Goal: Complete application form

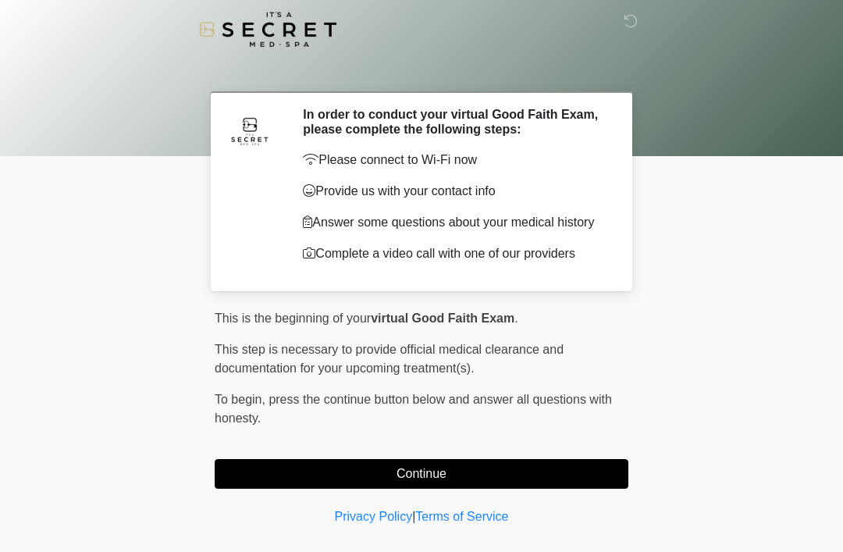
click at [266, 474] on button "Continue" at bounding box center [422, 474] width 414 height 30
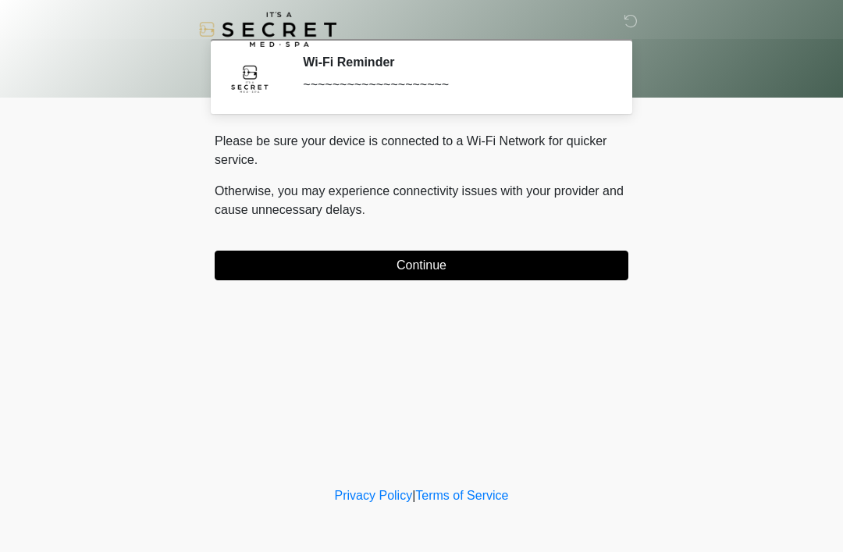
click at [330, 262] on button "Continue" at bounding box center [422, 266] width 414 height 30
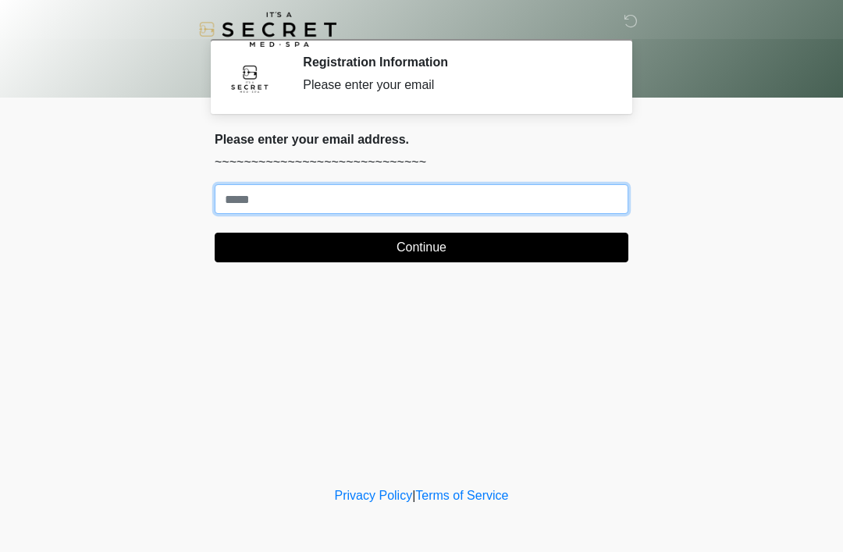
click at [564, 187] on input "Where should we email your treatment plan?" at bounding box center [422, 199] width 414 height 30
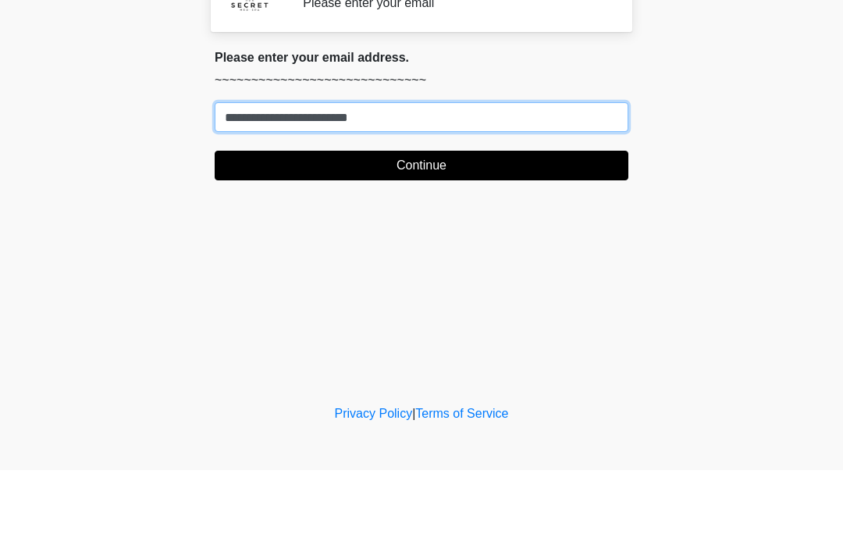
type input "**********"
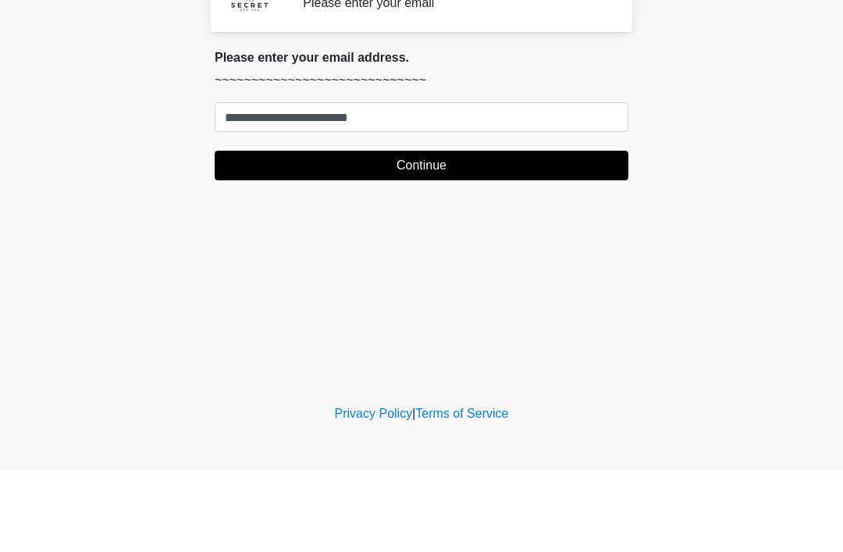
click at [544, 233] on button "Continue" at bounding box center [422, 248] width 414 height 30
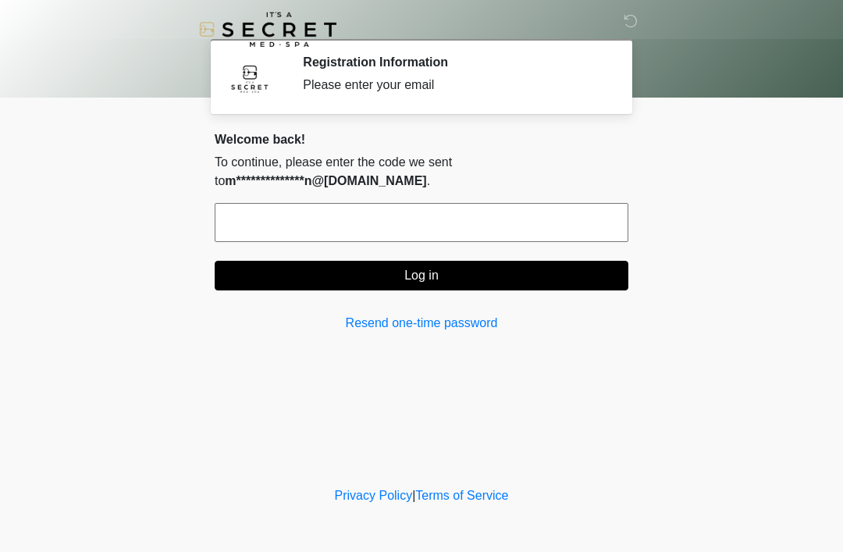
click at [523, 219] on input "text" at bounding box center [422, 222] width 414 height 39
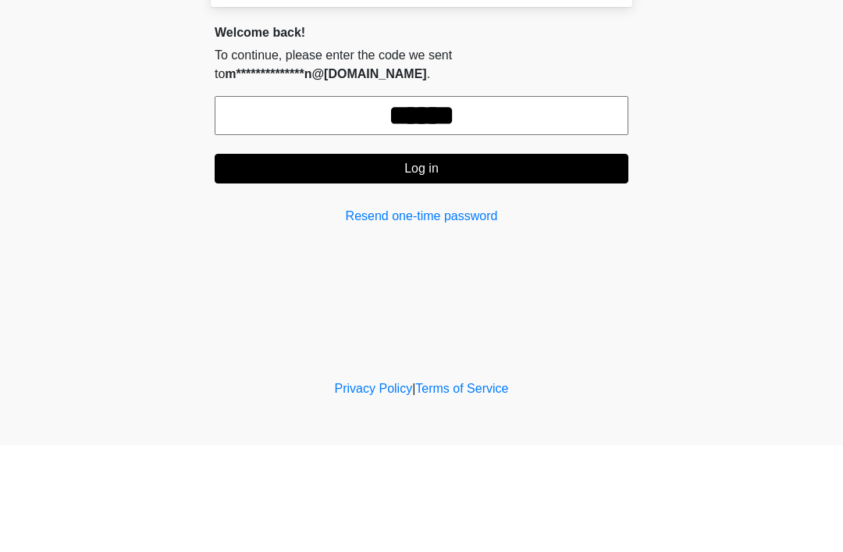
type input "******"
click at [535, 203] on form "****** Log in" at bounding box center [422, 246] width 414 height 87
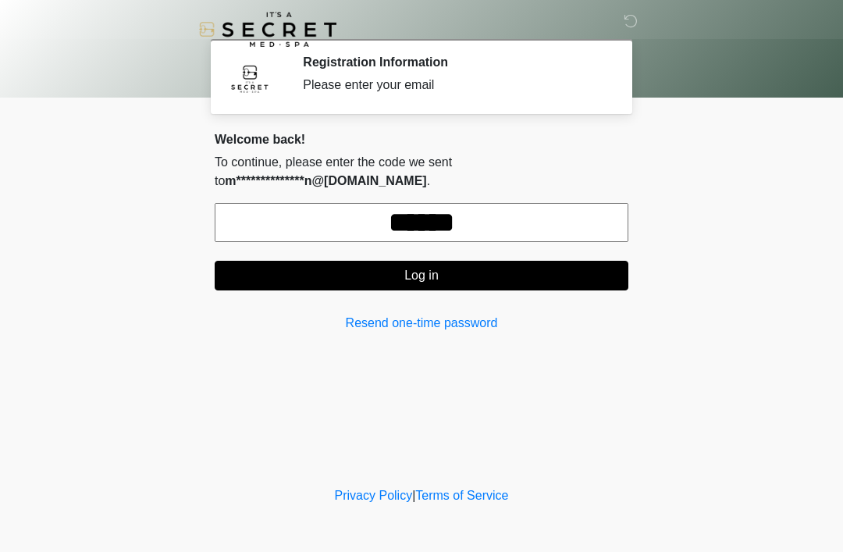
click at [580, 278] on button "Log in" at bounding box center [422, 276] width 414 height 30
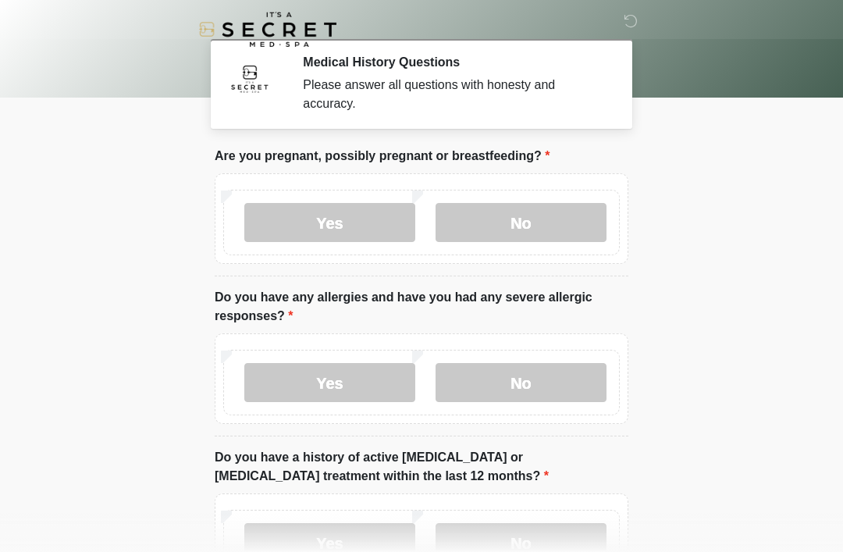
click at [558, 219] on label "No" at bounding box center [521, 222] width 171 height 39
click at [530, 380] on label "No" at bounding box center [521, 382] width 171 height 39
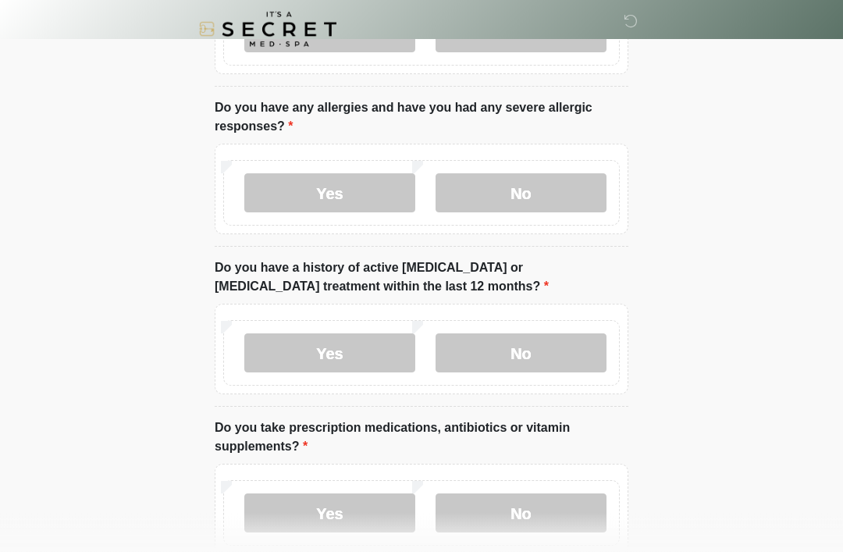
click at [547, 351] on label "No" at bounding box center [521, 353] width 171 height 39
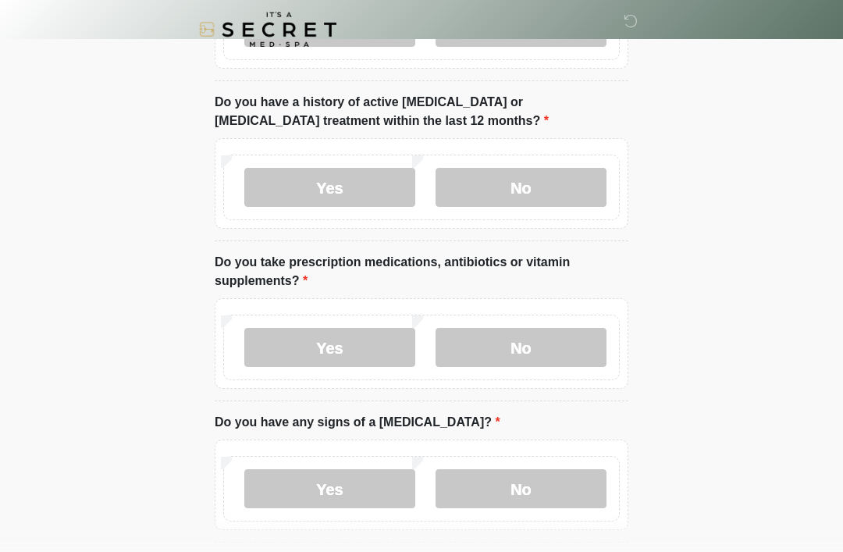
scroll to position [362, 0]
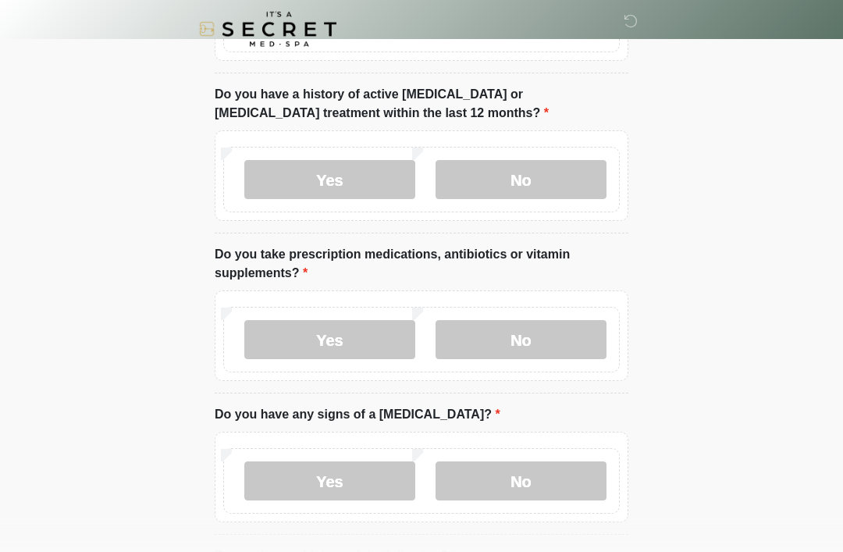
click at [355, 321] on label "Yes" at bounding box center [329, 340] width 171 height 39
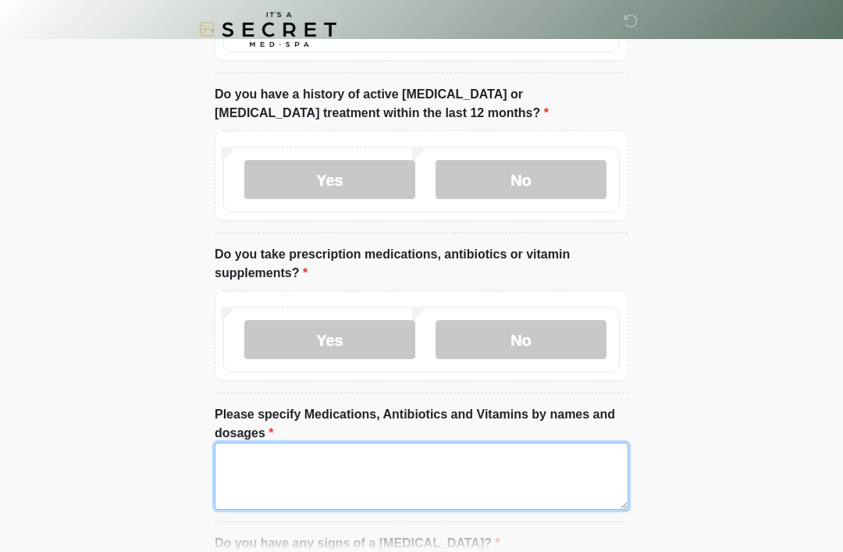
click at [434, 472] on textarea "Please specify Medications, Antibiotics and Vitamins by names and dosages" at bounding box center [422, 476] width 414 height 67
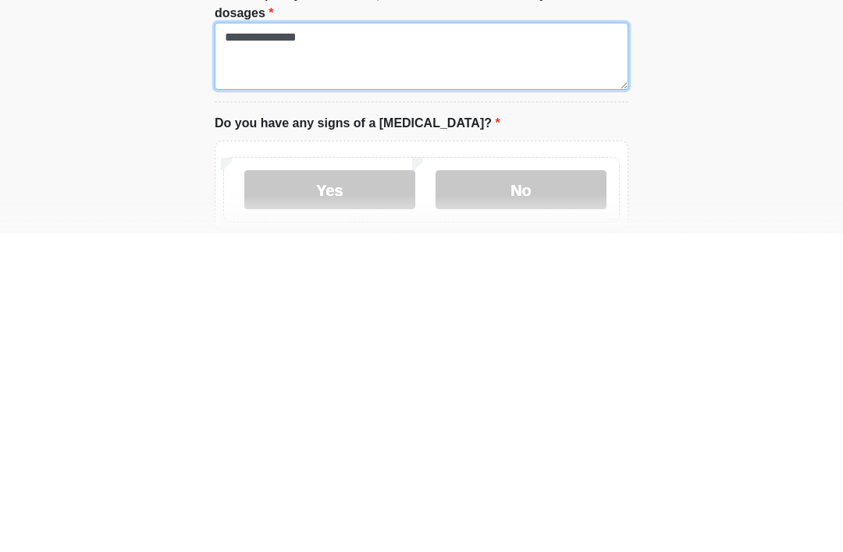
scroll to position [494, 0]
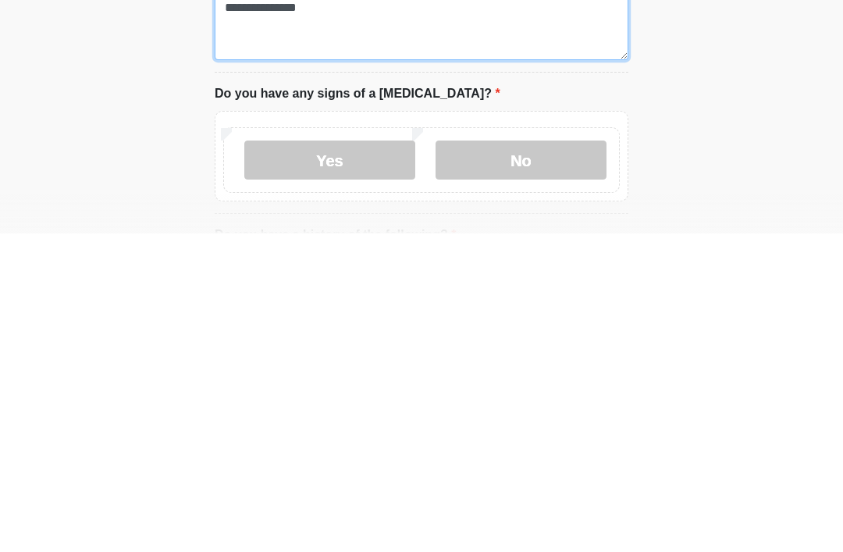
type textarea "**********"
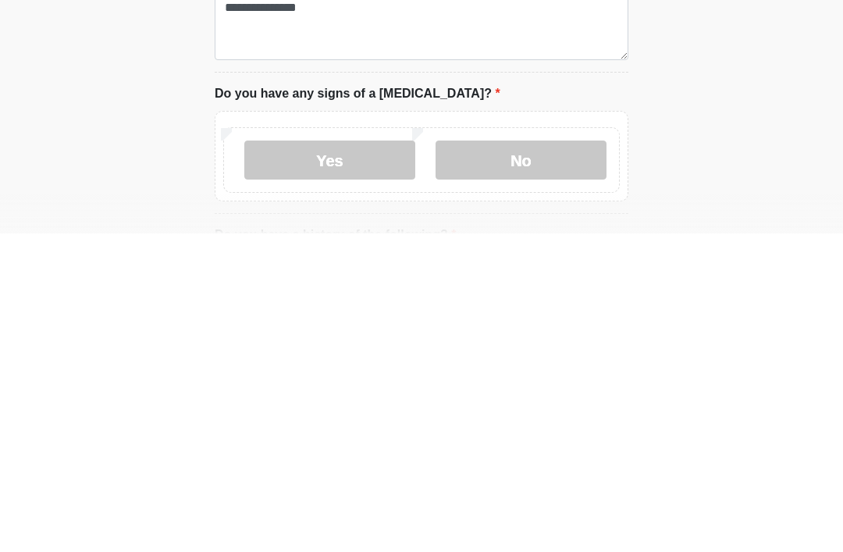
click at [547, 459] on label "No" at bounding box center [521, 478] width 171 height 39
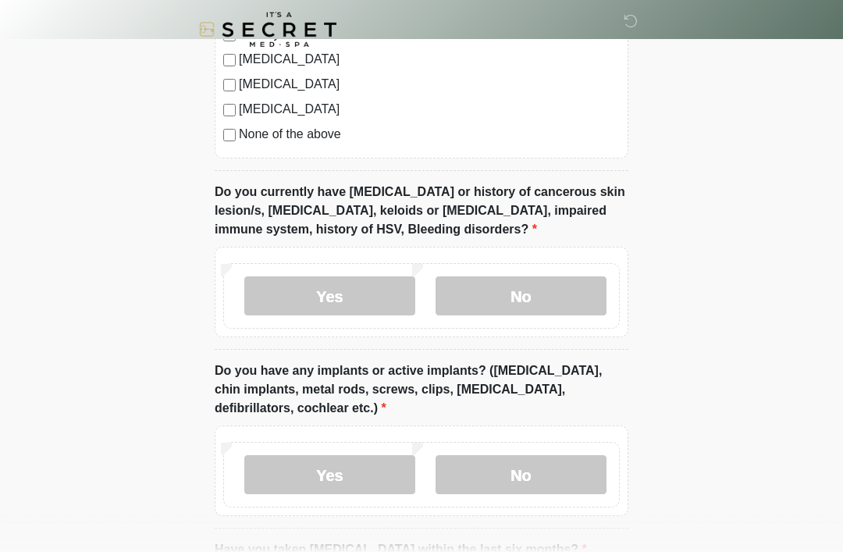
scroll to position [1249, 0]
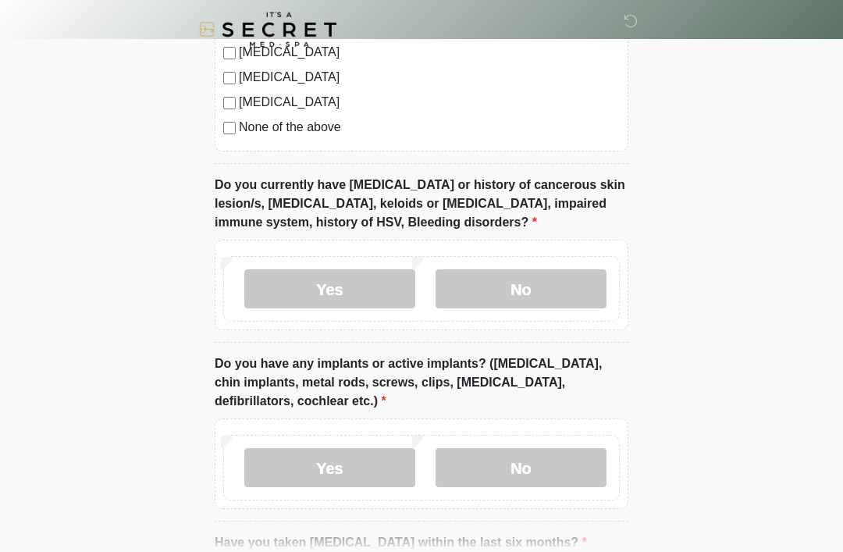
click at [569, 287] on label "No" at bounding box center [521, 288] width 171 height 39
click at [558, 455] on label "No" at bounding box center [521, 467] width 171 height 39
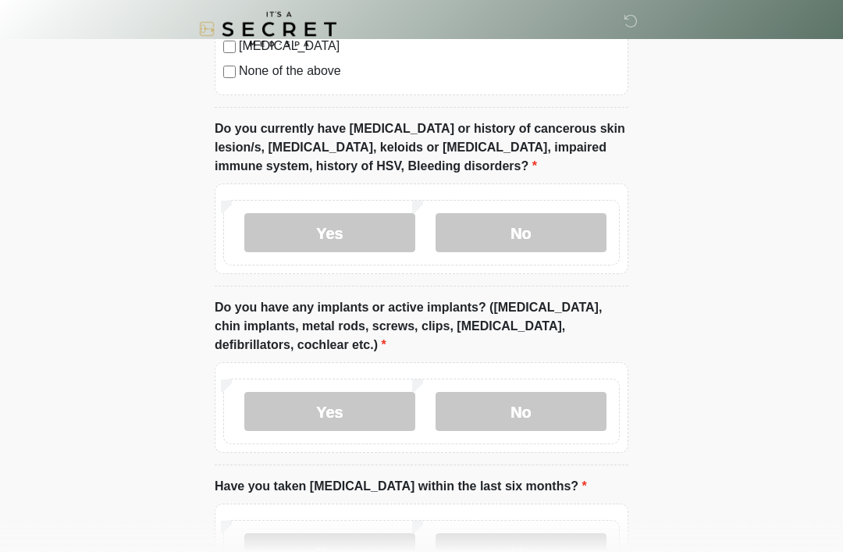
scroll to position [1433, 0]
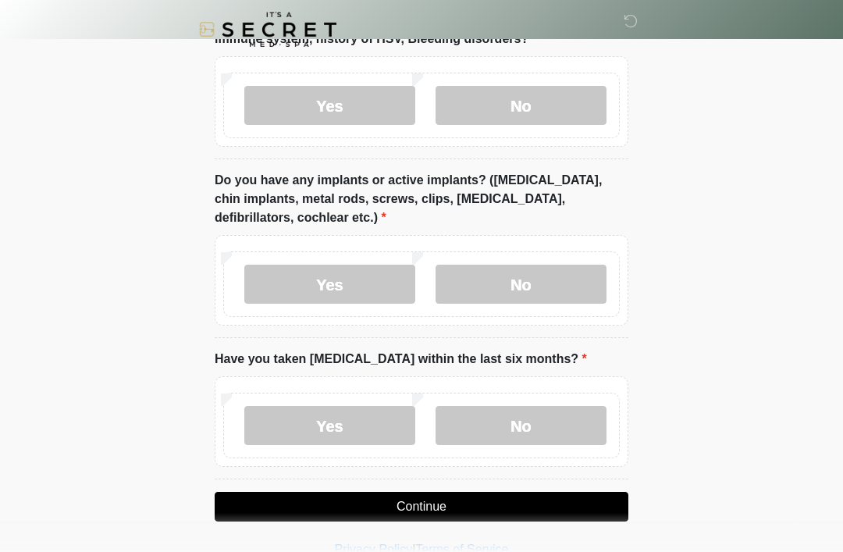
click at [572, 422] on label "No" at bounding box center [521, 425] width 171 height 39
click at [593, 512] on button "Continue" at bounding box center [422, 507] width 414 height 30
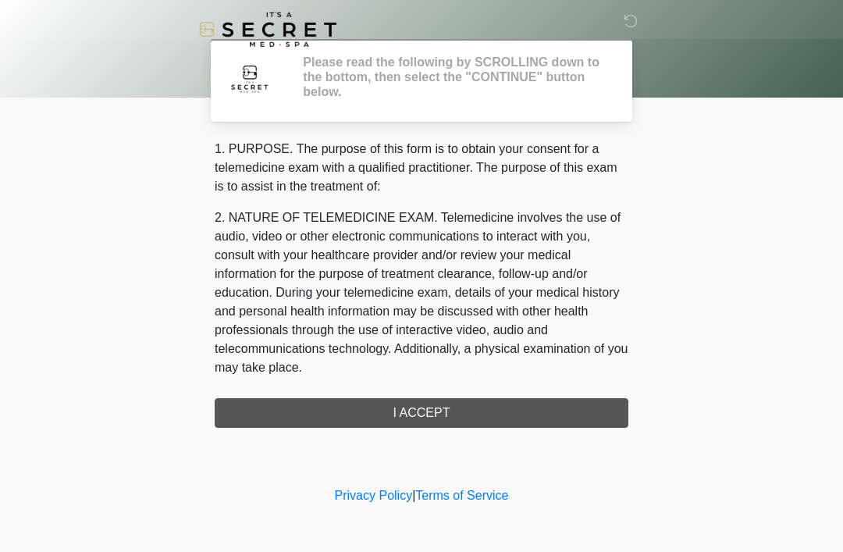
scroll to position [0, 0]
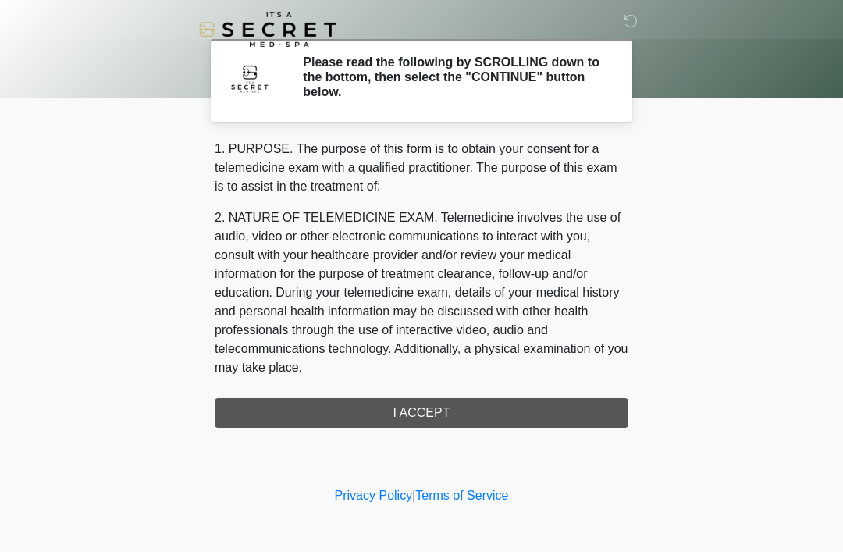
click at [584, 401] on div "1. PURPOSE. The purpose of this form is to obtain your consent for a telemedici…" at bounding box center [422, 284] width 414 height 288
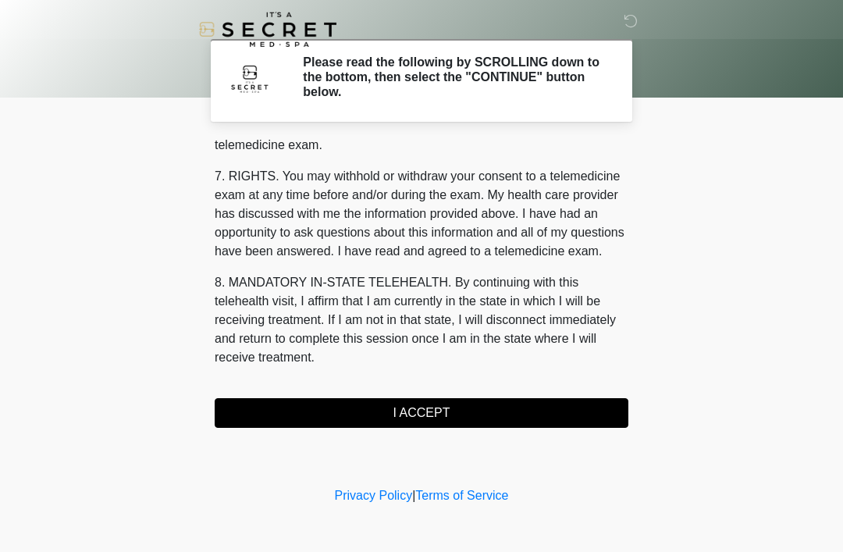
scroll to position [666, 0]
click at [520, 407] on button "I ACCEPT" at bounding box center [422, 413] width 414 height 30
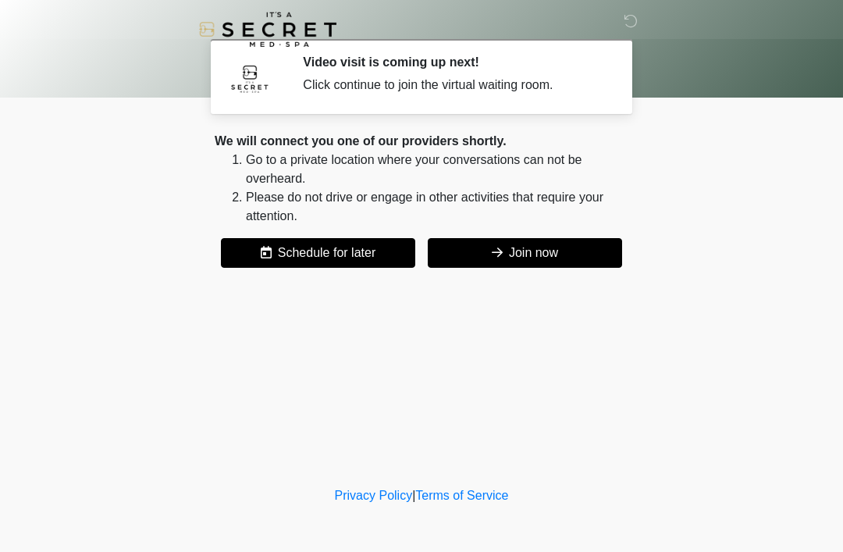
click at [559, 250] on button "Join now" at bounding box center [525, 253] width 194 height 30
